Goal: Find specific page/section: Find specific page/section

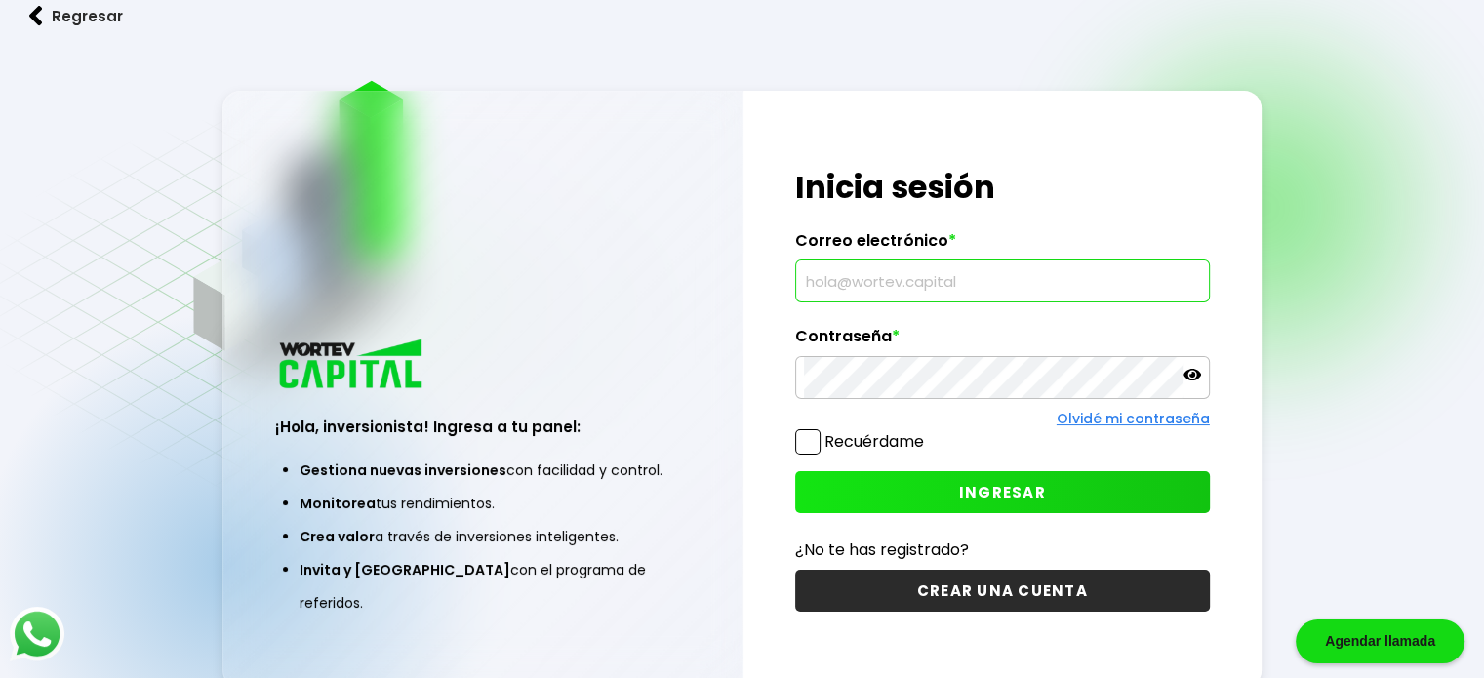
click at [1120, 284] on input "text" at bounding box center [1002, 280] width 397 height 41
type input "D"
type input "[PERSON_NAME][EMAIL_ADDRESS][DOMAIN_NAME]"
click at [879, 489] on button "INGRESAR" at bounding box center [1002, 492] width 415 height 42
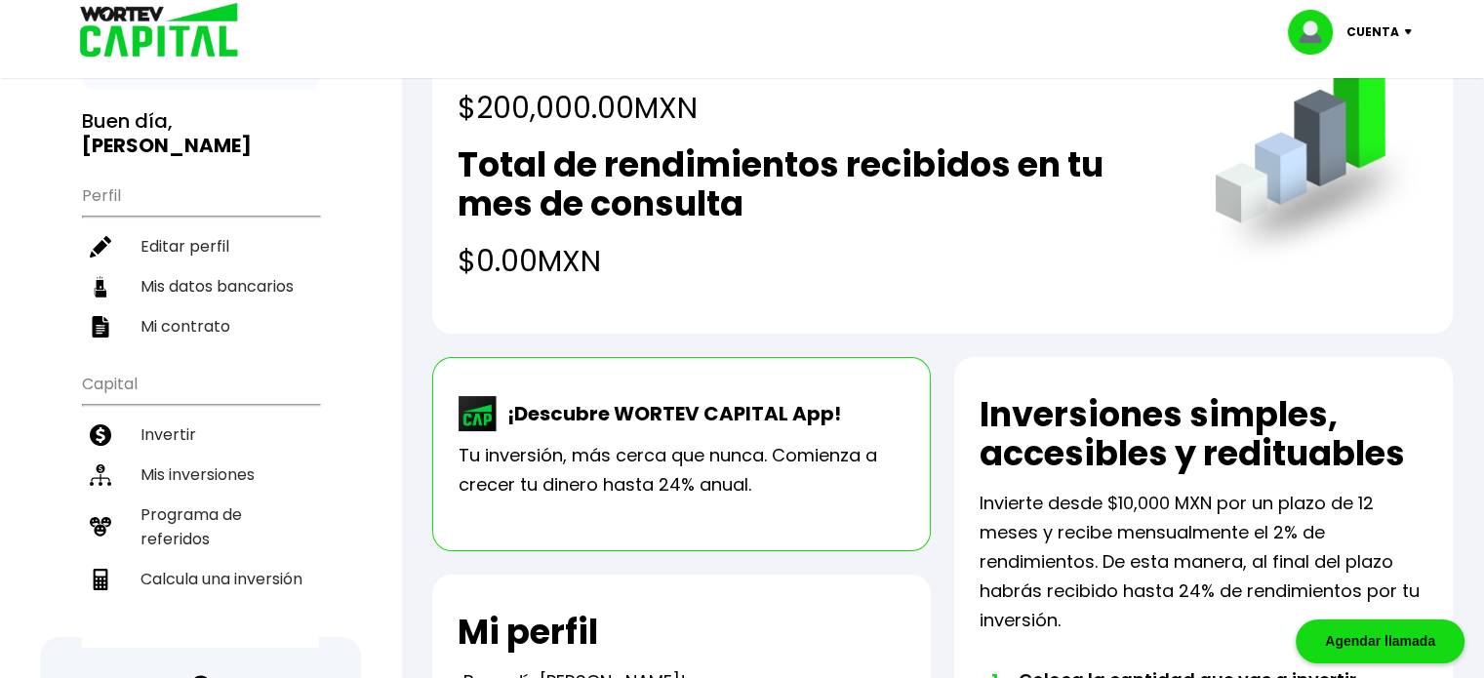
scroll to position [125, 0]
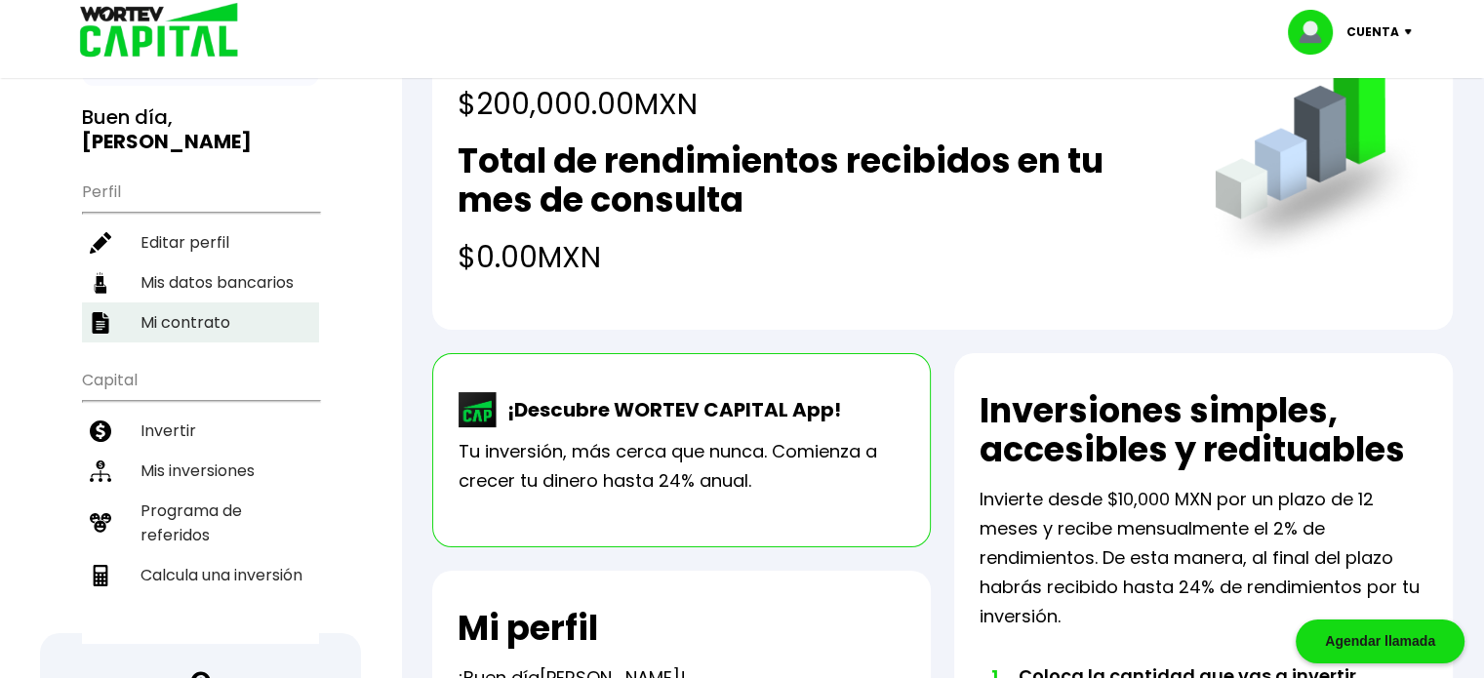
click at [217, 310] on li "Mi contrato" at bounding box center [200, 322] width 237 height 40
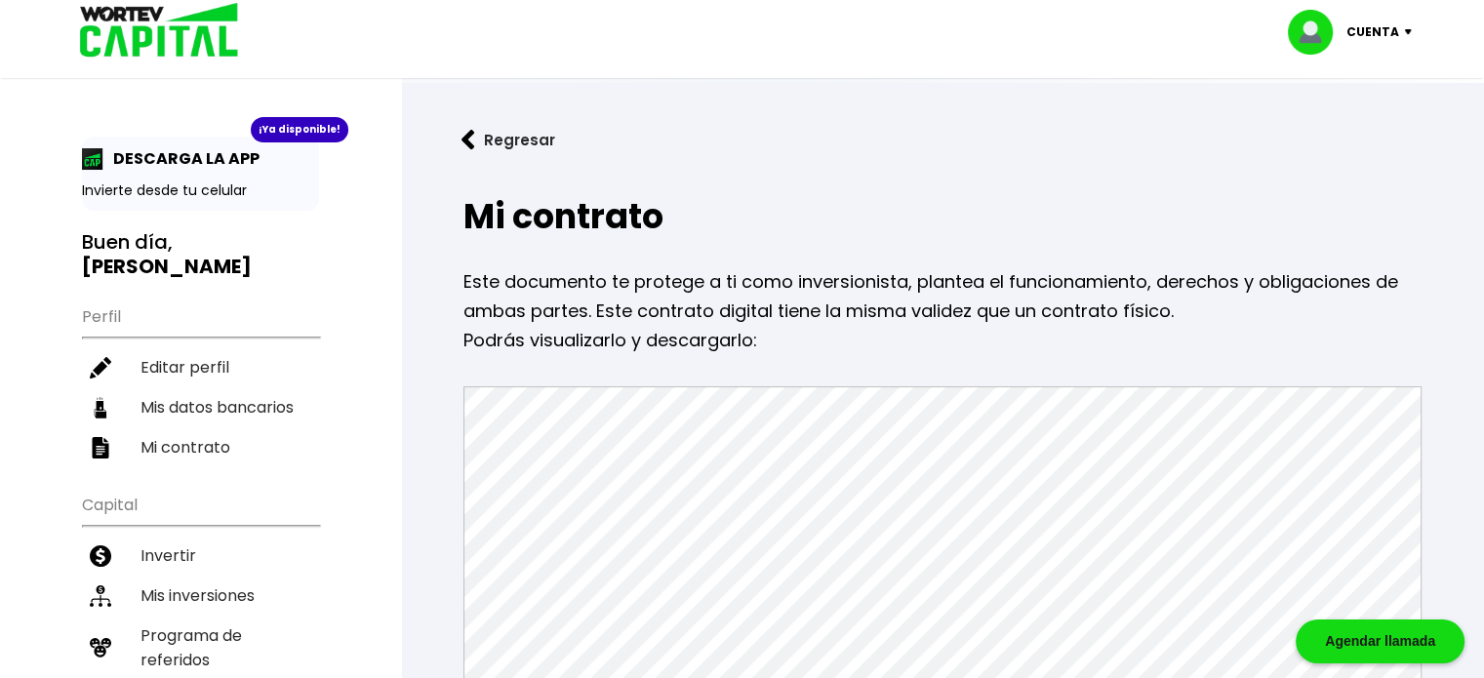
click at [453, 139] on button "Regresar" at bounding box center [508, 140] width 152 height 52
